Goal: Check status: Check status

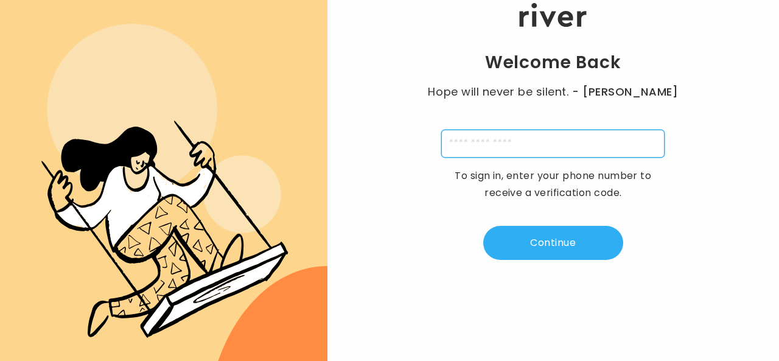
click at [498, 141] on input "tel" at bounding box center [552, 144] width 223 height 28
type input "**********"
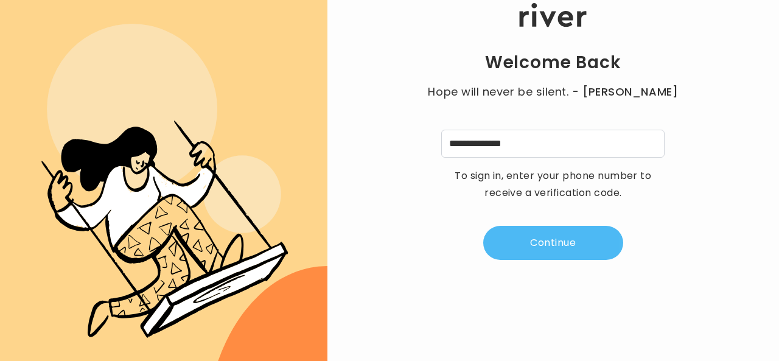
click at [548, 245] on button "Continue" at bounding box center [553, 243] width 140 height 34
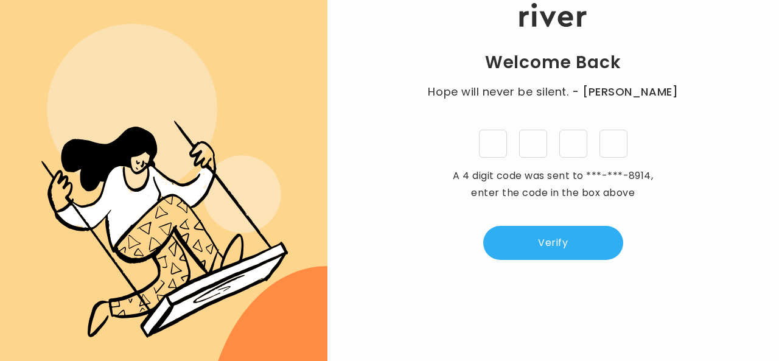
click at [489, 143] on input "tel" at bounding box center [493, 144] width 28 height 28
type input "*"
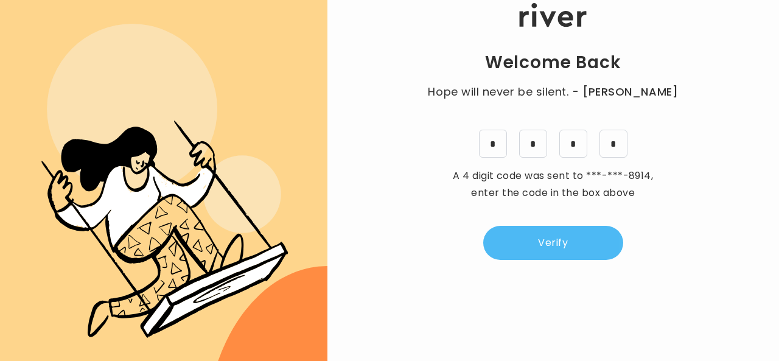
click at [597, 240] on button "Verify" at bounding box center [553, 243] width 140 height 34
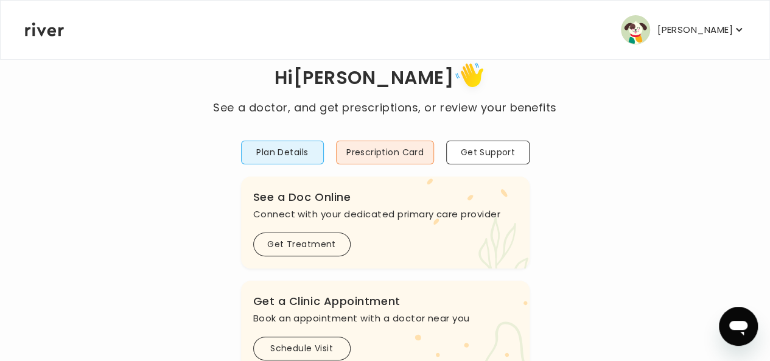
scroll to position [61, 0]
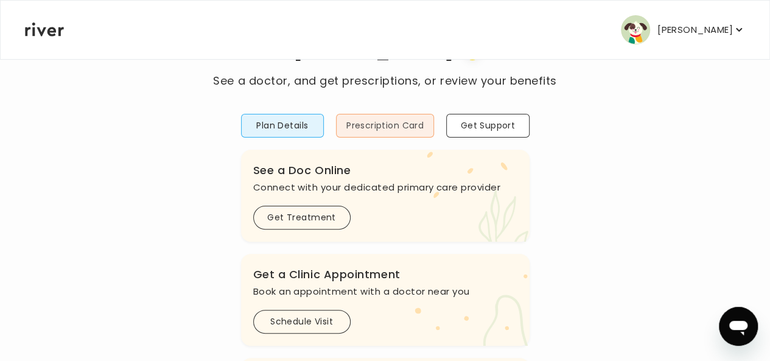
click at [385, 122] on button "Prescription Card" at bounding box center [385, 126] width 98 height 24
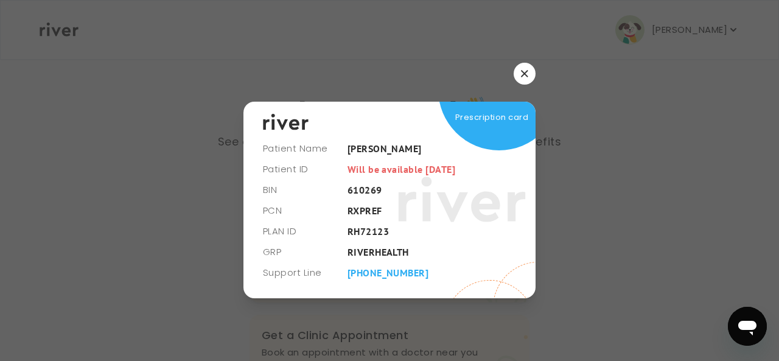
click at [533, 71] on button "button" at bounding box center [525, 74] width 22 height 22
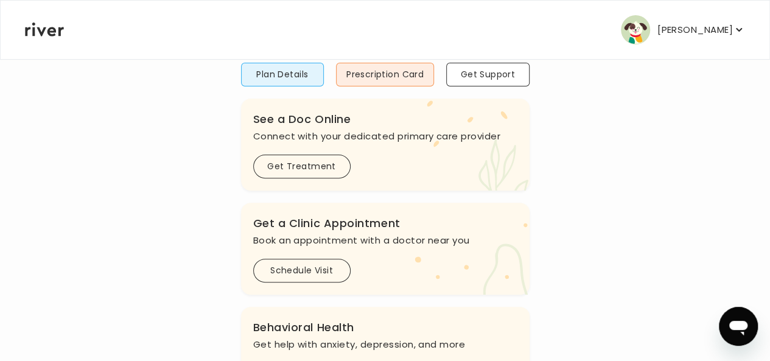
scroll to position [122, 0]
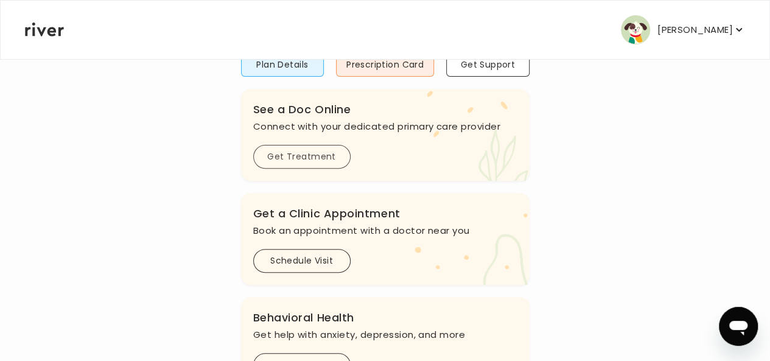
click at [326, 160] on button "Get Treatment" at bounding box center [301, 157] width 97 height 24
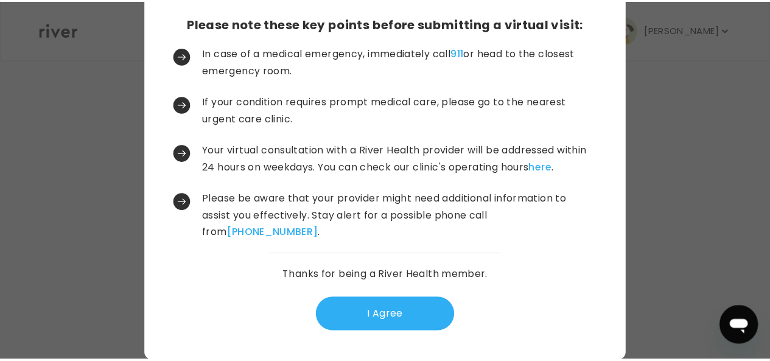
scroll to position [0, 0]
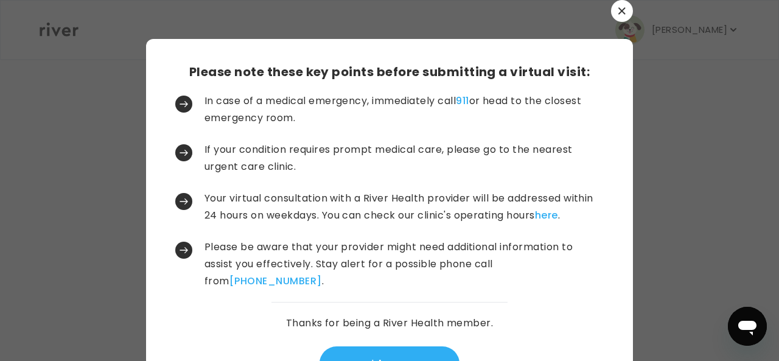
click at [618, 5] on button "button" at bounding box center [622, 11] width 22 height 22
